Goal: Communication & Community: Answer question/provide support

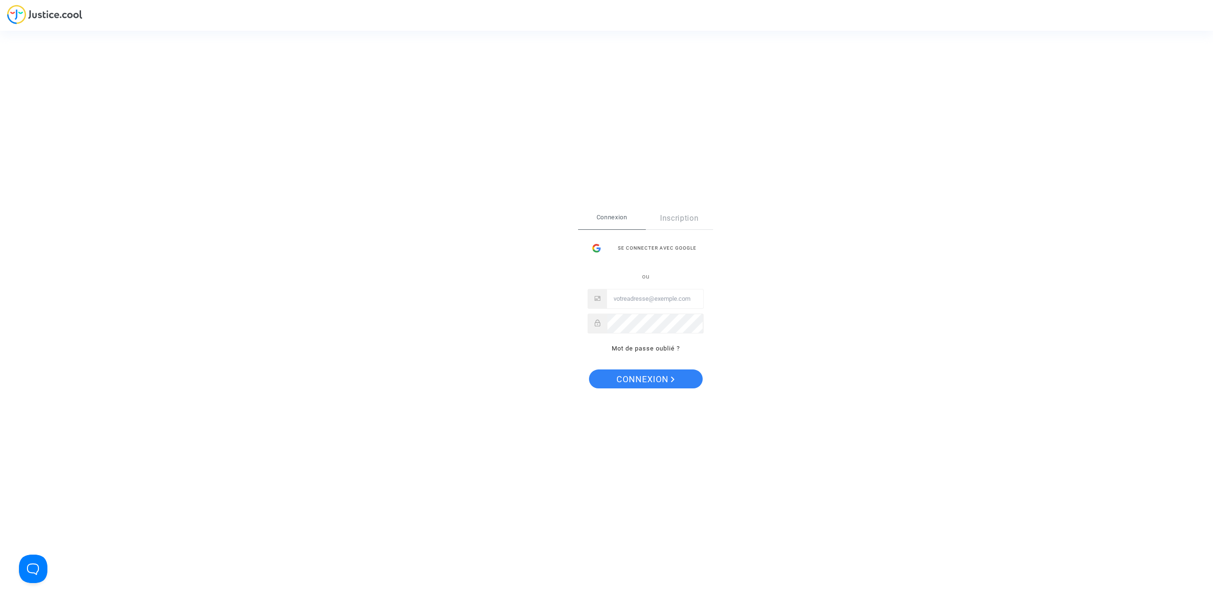
type input "[PERSON_NAME][EMAIL_ADDRESS][DOMAIN_NAME]"
click at [652, 378] on span "Connexion" at bounding box center [646, 380] width 58 height 20
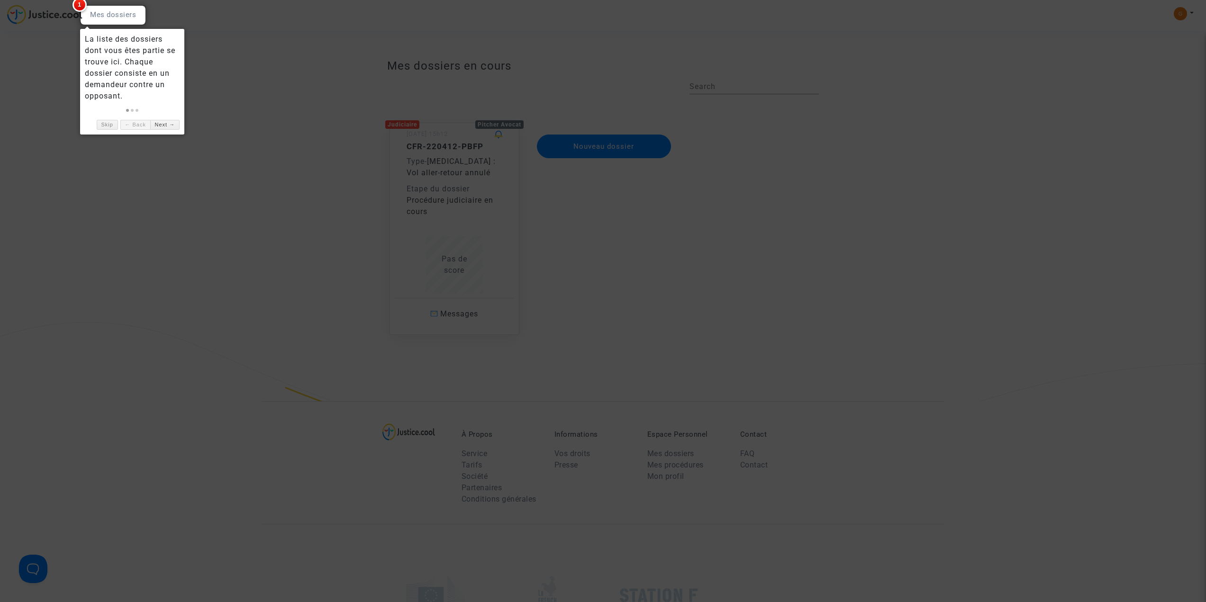
click at [115, 18] on div at bounding box center [113, 15] width 66 height 20
click at [165, 126] on link "Next →" at bounding box center [164, 125] width 29 height 10
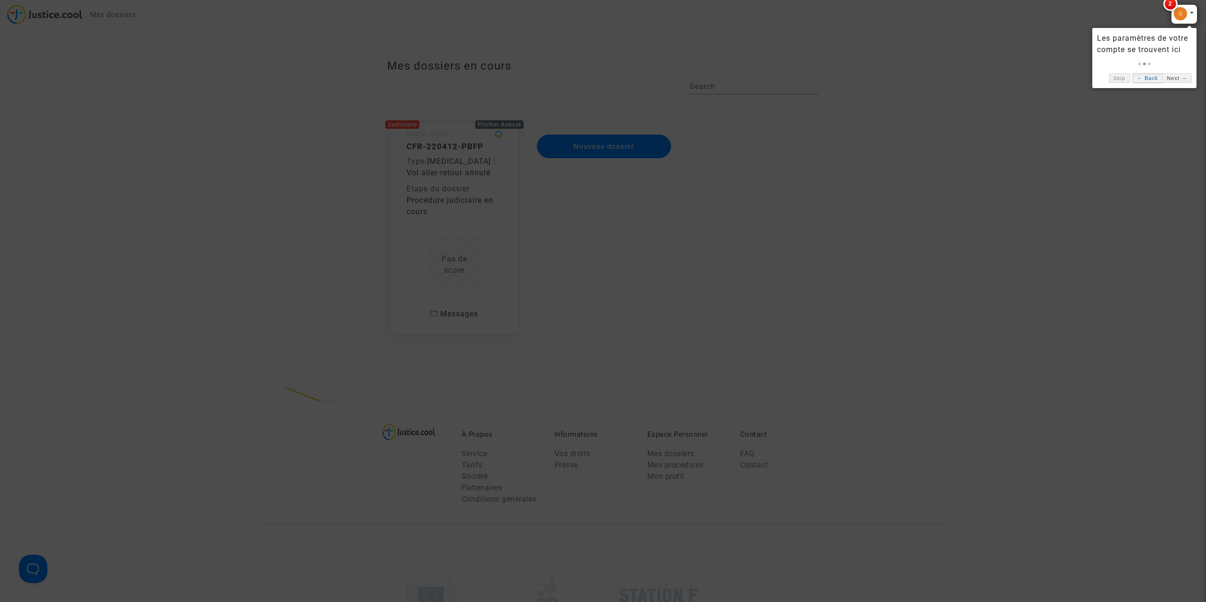
click at [1151, 77] on link "← Back" at bounding box center [1148, 78] width 30 height 10
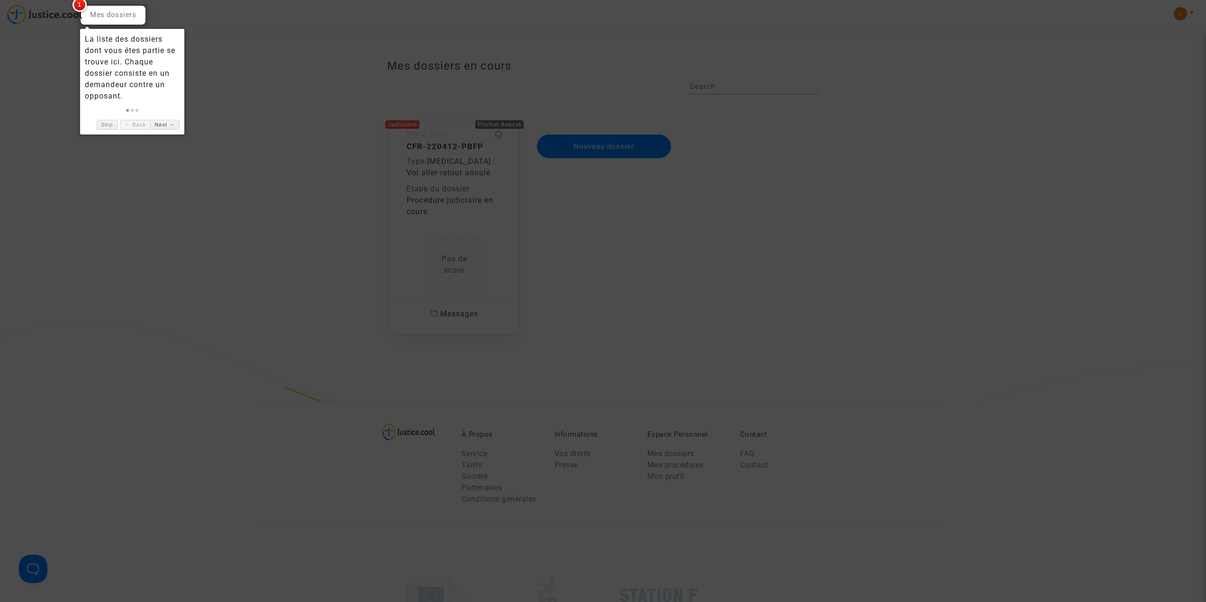
click at [119, 17] on div at bounding box center [113, 15] width 66 height 20
drag, startPoint x: 233, startPoint y: 107, endPoint x: 206, endPoint y: 114, distance: 28.1
click at [232, 109] on div at bounding box center [603, 301] width 1206 height 602
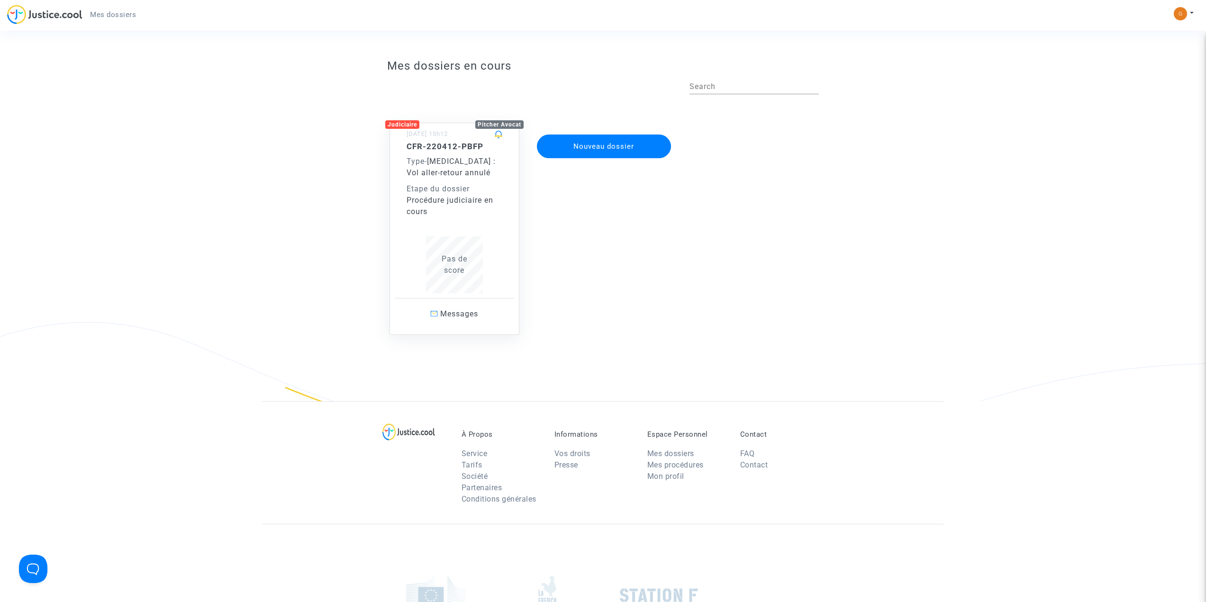
click at [458, 182] on div "CFR-220412-PBFP Type - Covid - 19 : Vol aller-retour annulé Etape du dossier Pr…" at bounding box center [455, 180] width 96 height 76
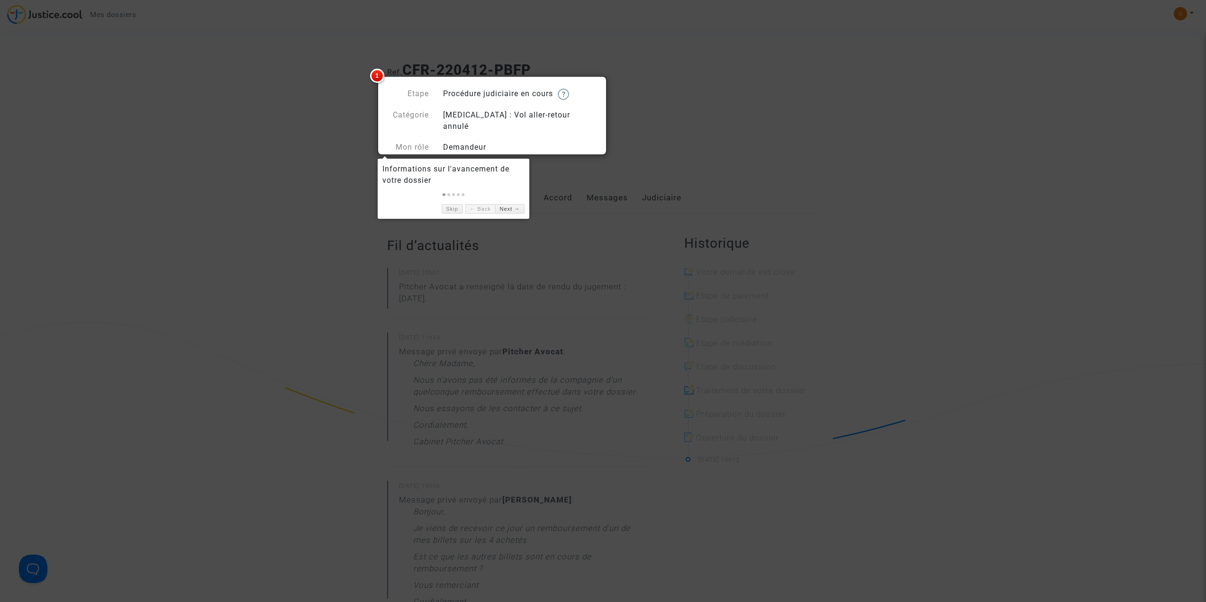
click at [653, 118] on div at bounding box center [603, 301] width 1206 height 602
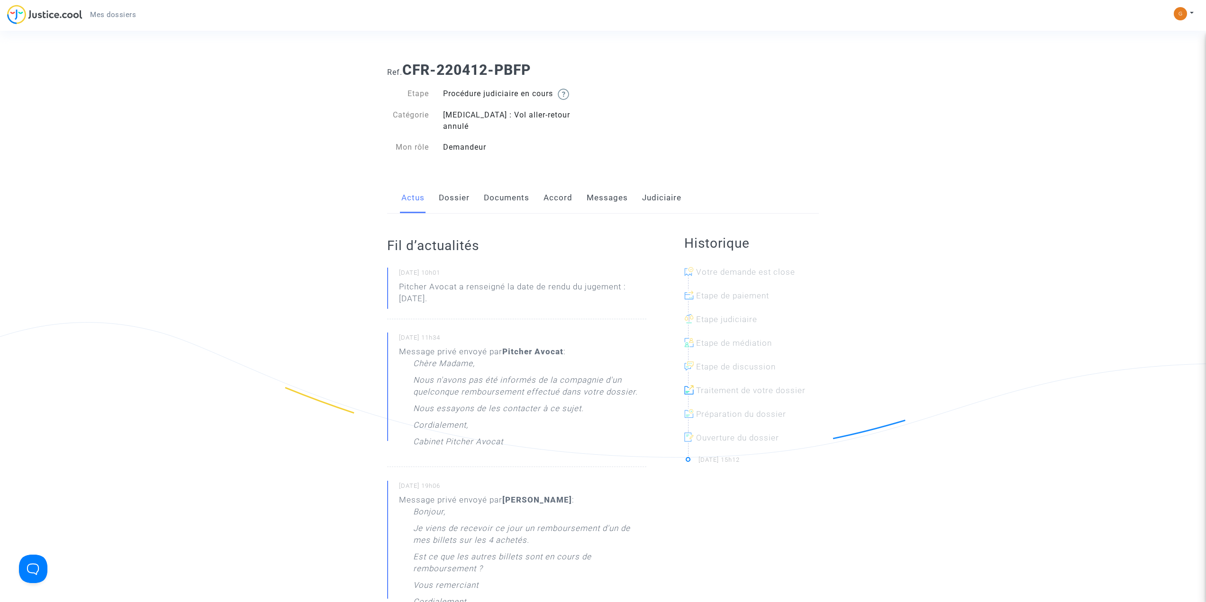
click at [601, 186] on link "Messages" at bounding box center [607, 197] width 41 height 31
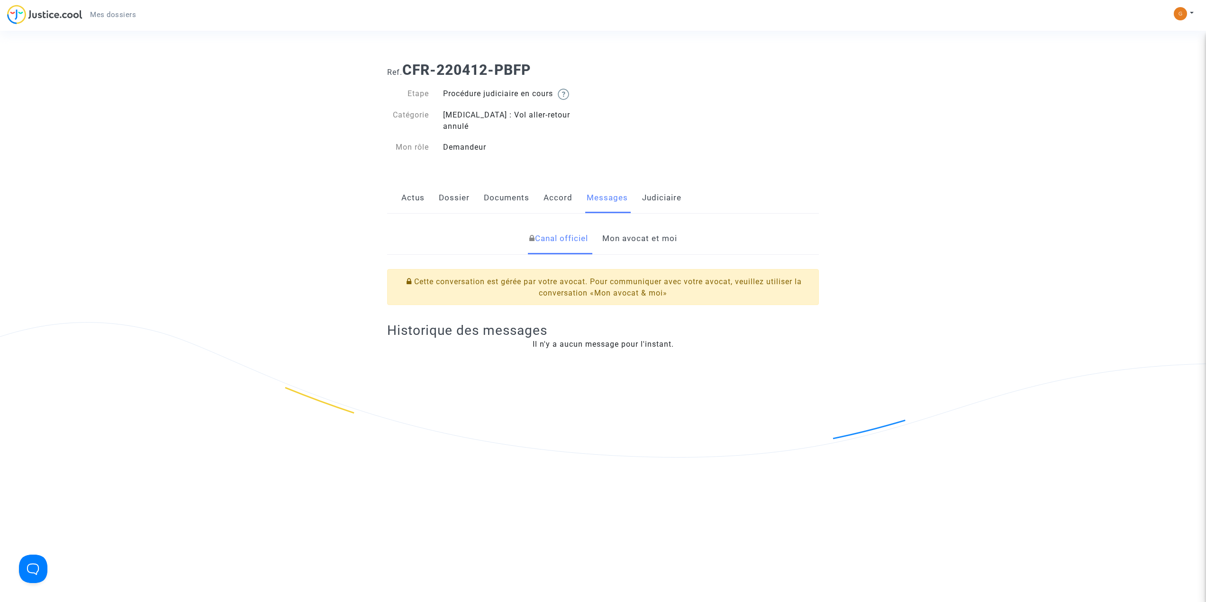
click at [629, 225] on link "Mon avocat et moi" at bounding box center [639, 238] width 75 height 31
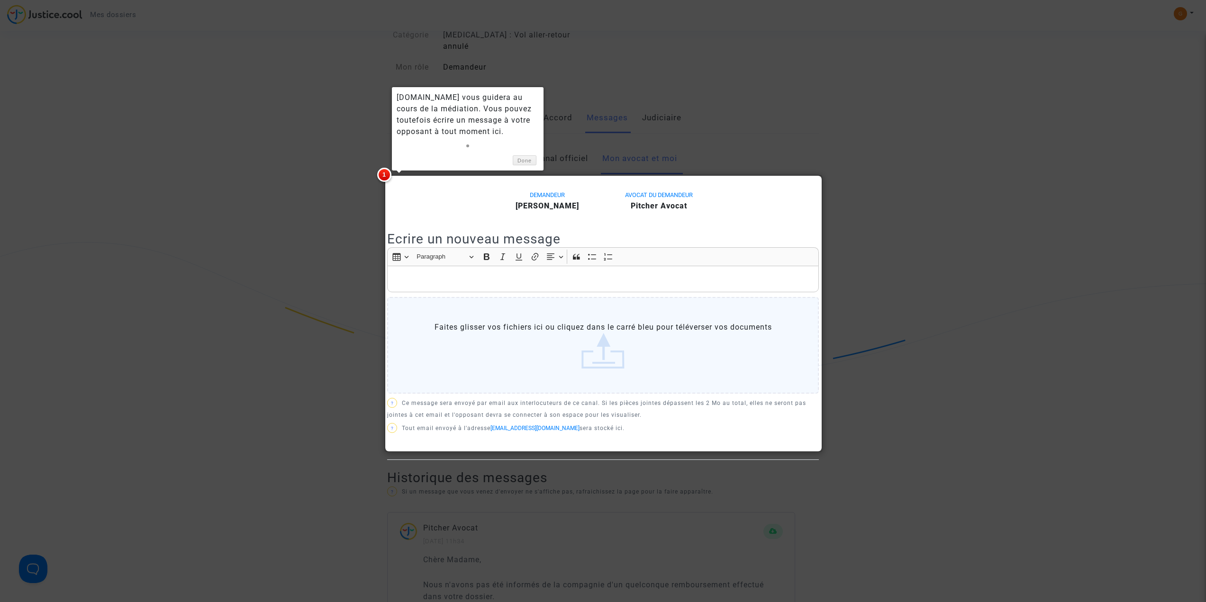
scroll to position [95, 0]
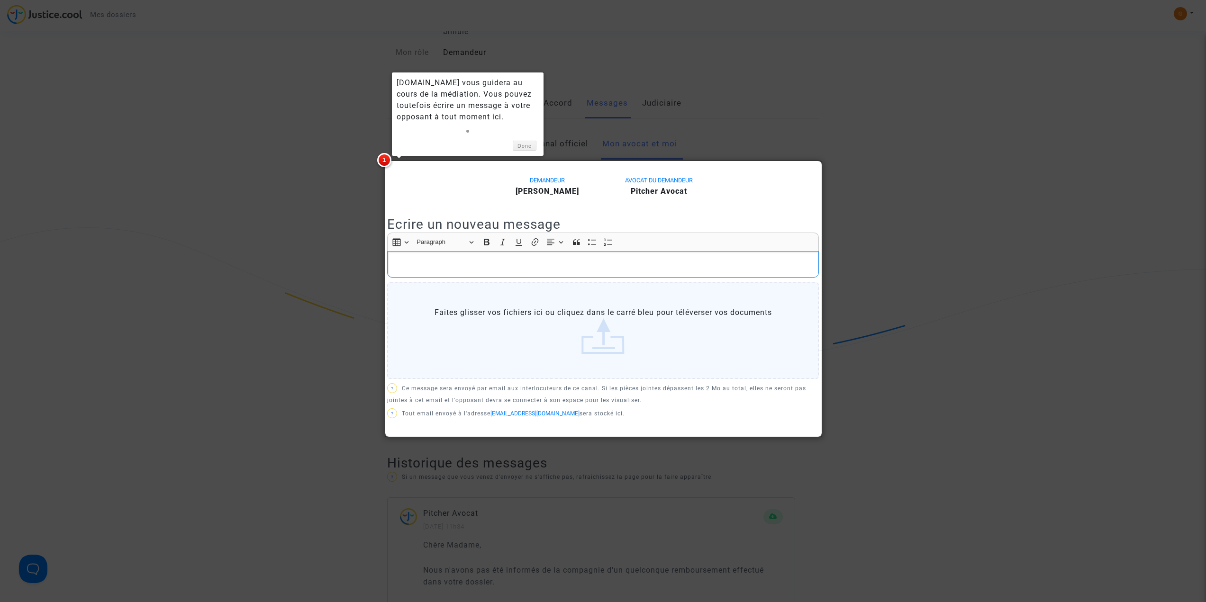
click at [465, 259] on p "Rich Text Editor, main" at bounding box center [603, 265] width 422 height 12
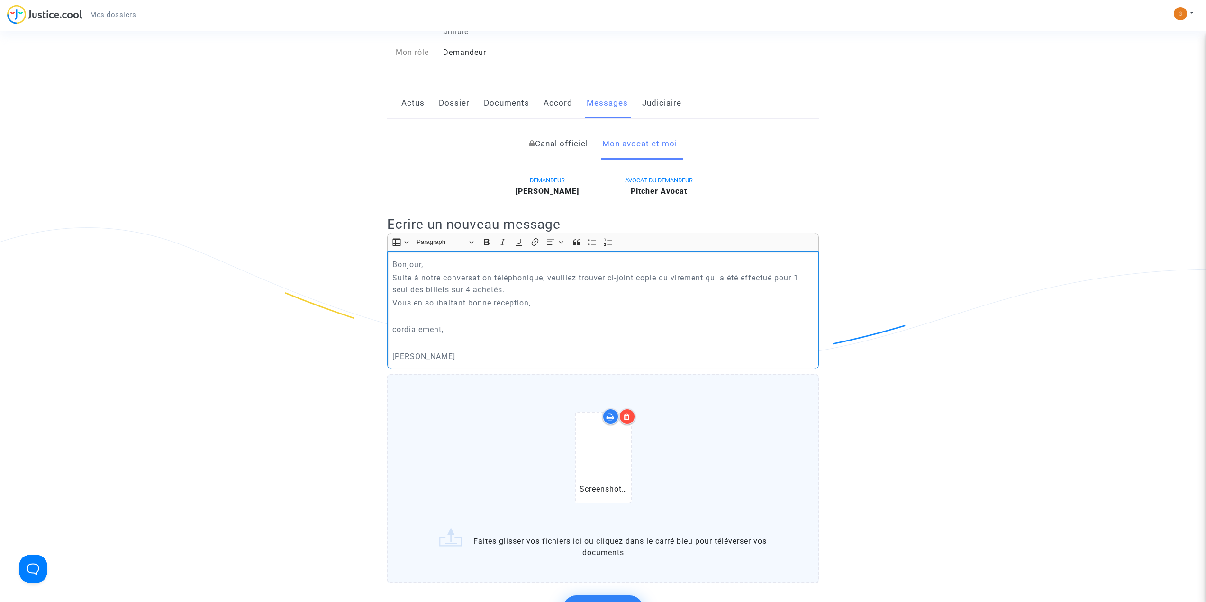
click at [430, 259] on p "Bonjour," at bounding box center [603, 265] width 422 height 12
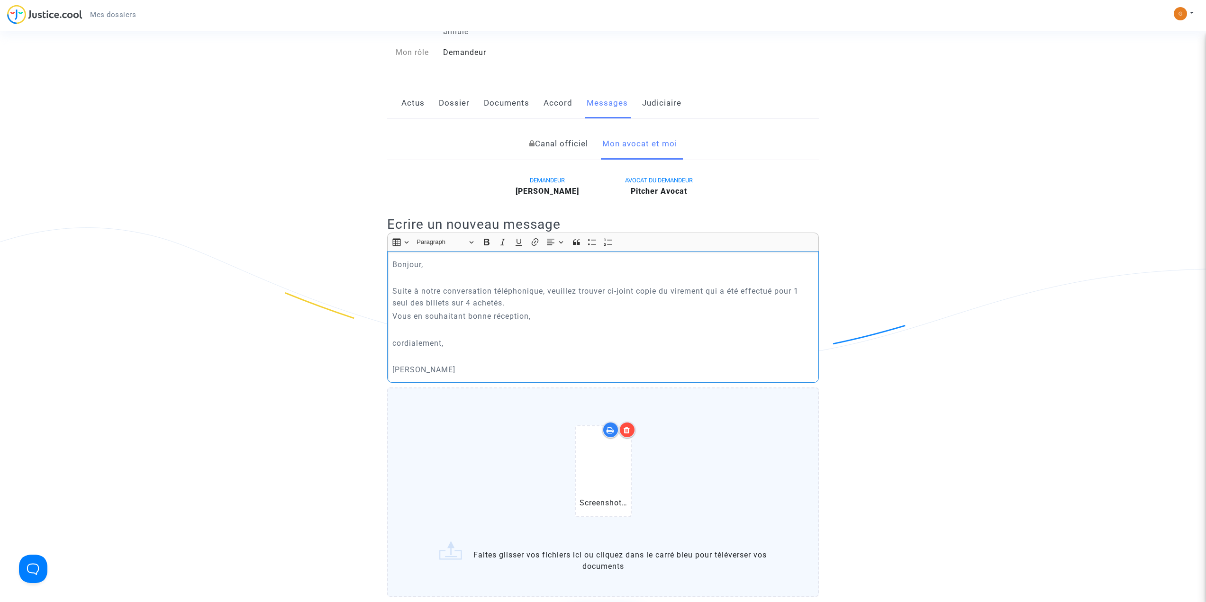
click at [511, 291] on p "Suite à notre conversation téléphonique, veuillez trouver ci-joint copie du vir…" at bounding box center [603, 297] width 422 height 24
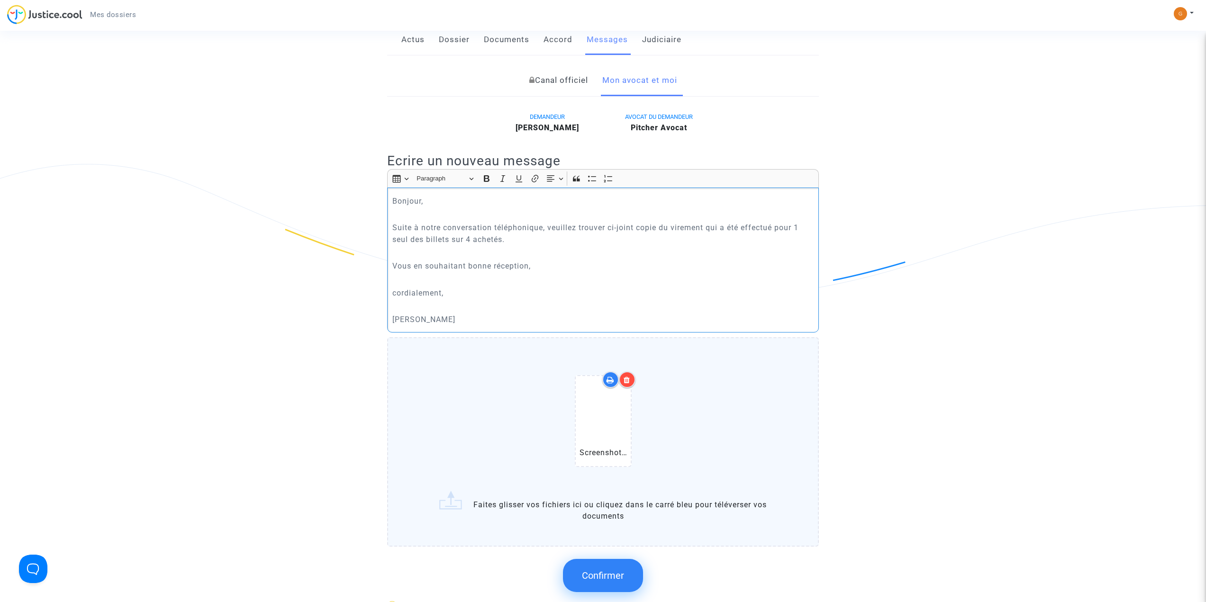
scroll to position [284, 0]
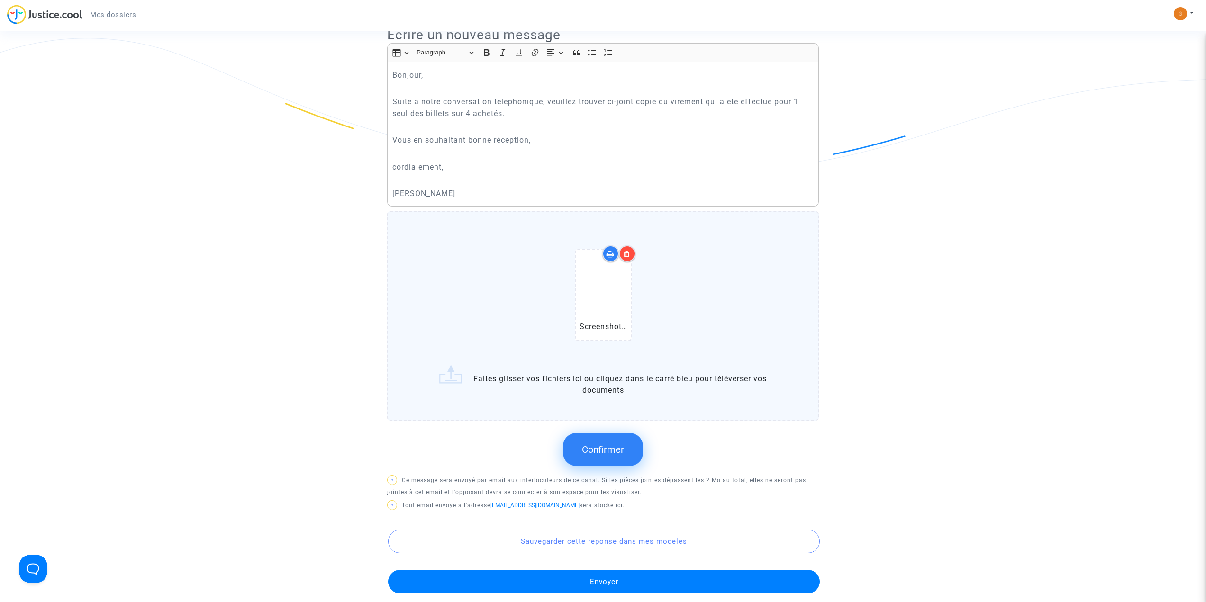
click at [606, 444] on span "Confirmer" at bounding box center [603, 449] width 42 height 11
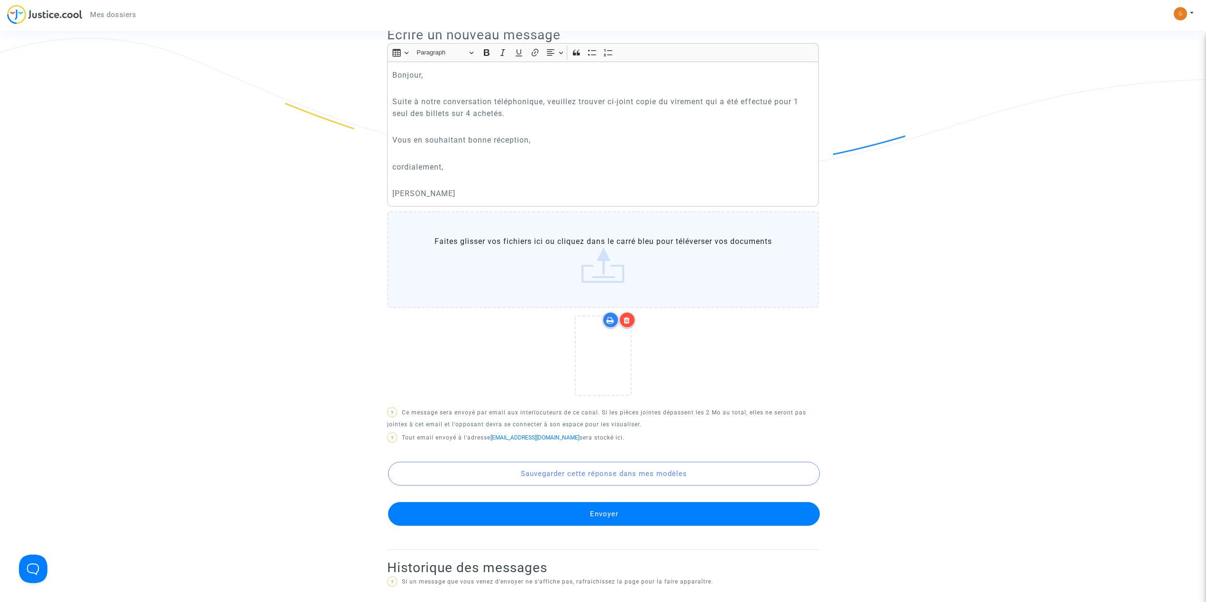
click at [651, 504] on button "Envoyer" at bounding box center [604, 514] width 432 height 24
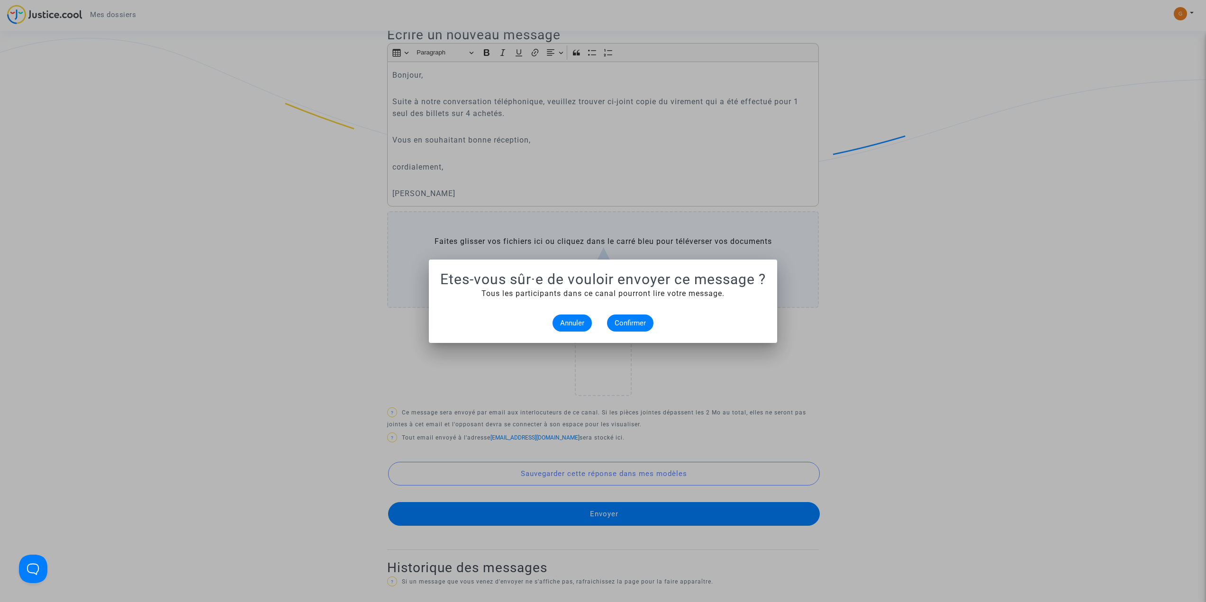
scroll to position [0, 0]
drag, startPoint x: 579, startPoint y: 326, endPoint x: 690, endPoint y: 330, distance: 111.9
click at [690, 330] on div "Annuler Confirmer" at bounding box center [603, 323] width 326 height 17
click at [642, 323] on span "Confirmer" at bounding box center [630, 323] width 31 height 9
